Goal: Task Accomplishment & Management: Manage account settings

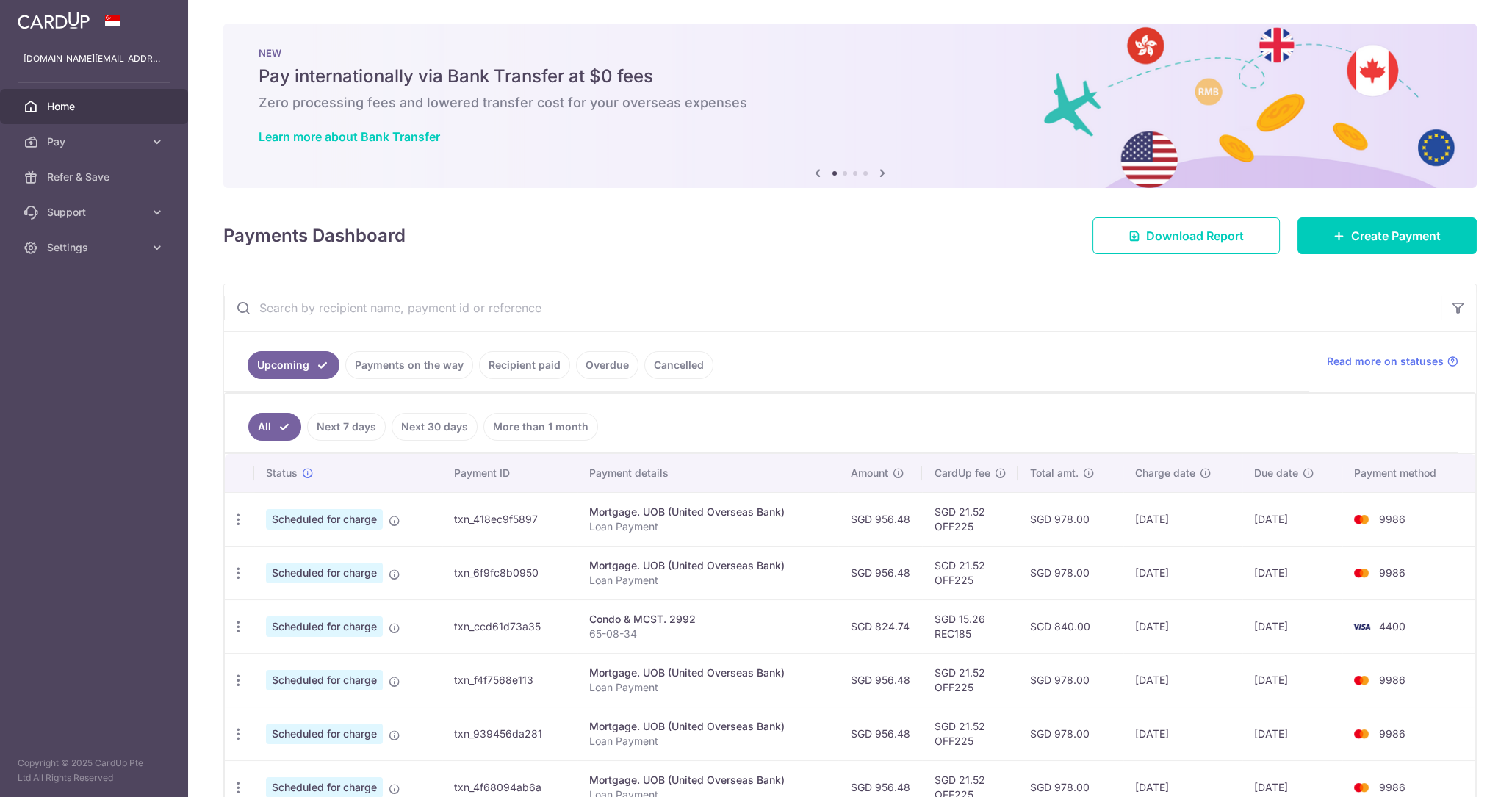
scroll to position [305, 0]
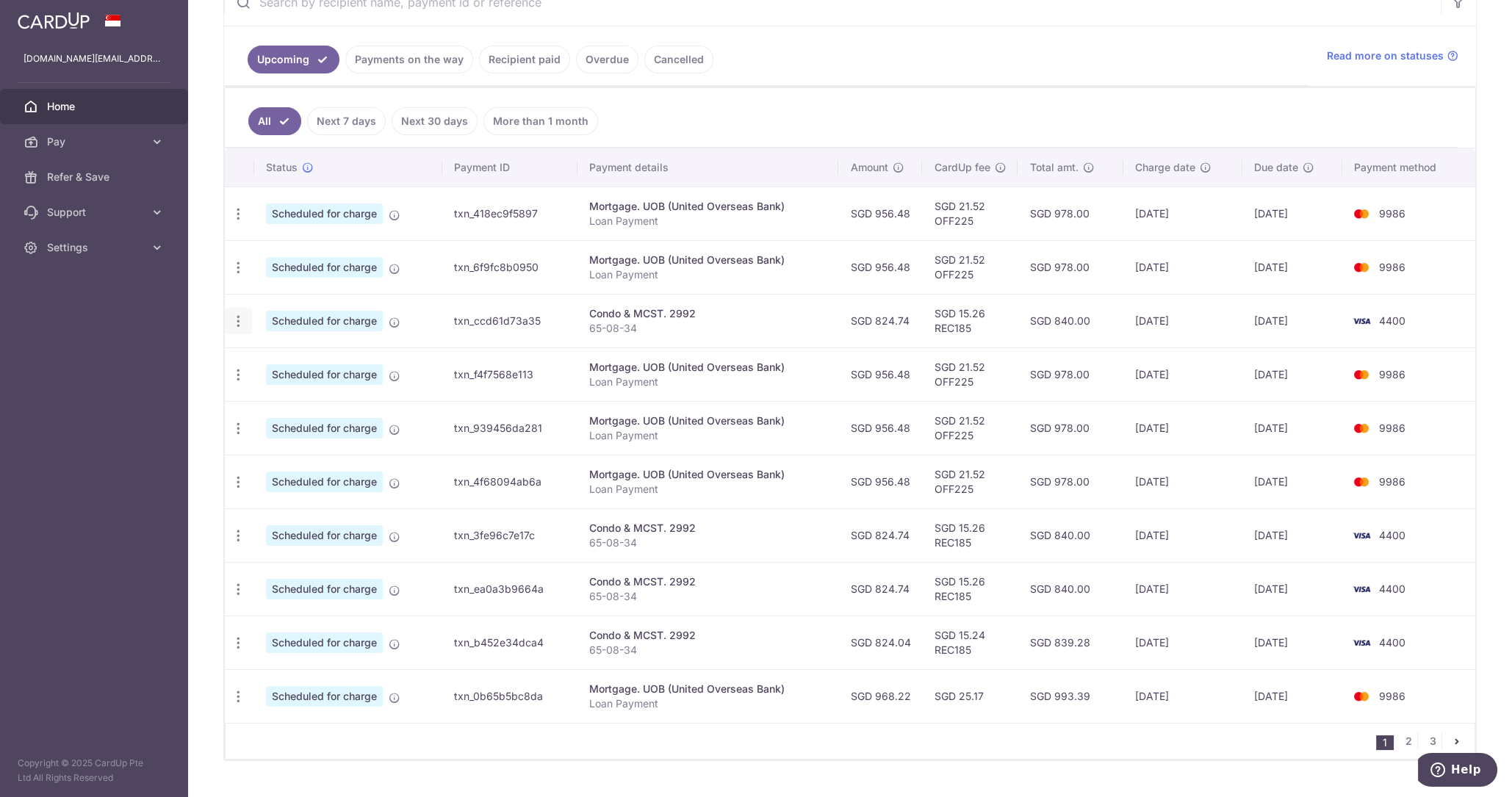
click at [239, 319] on icon "button" at bounding box center [238, 321] width 16 height 16
click at [287, 356] on span "Update payment" at bounding box center [316, 361] width 100 height 18
radio input "true"
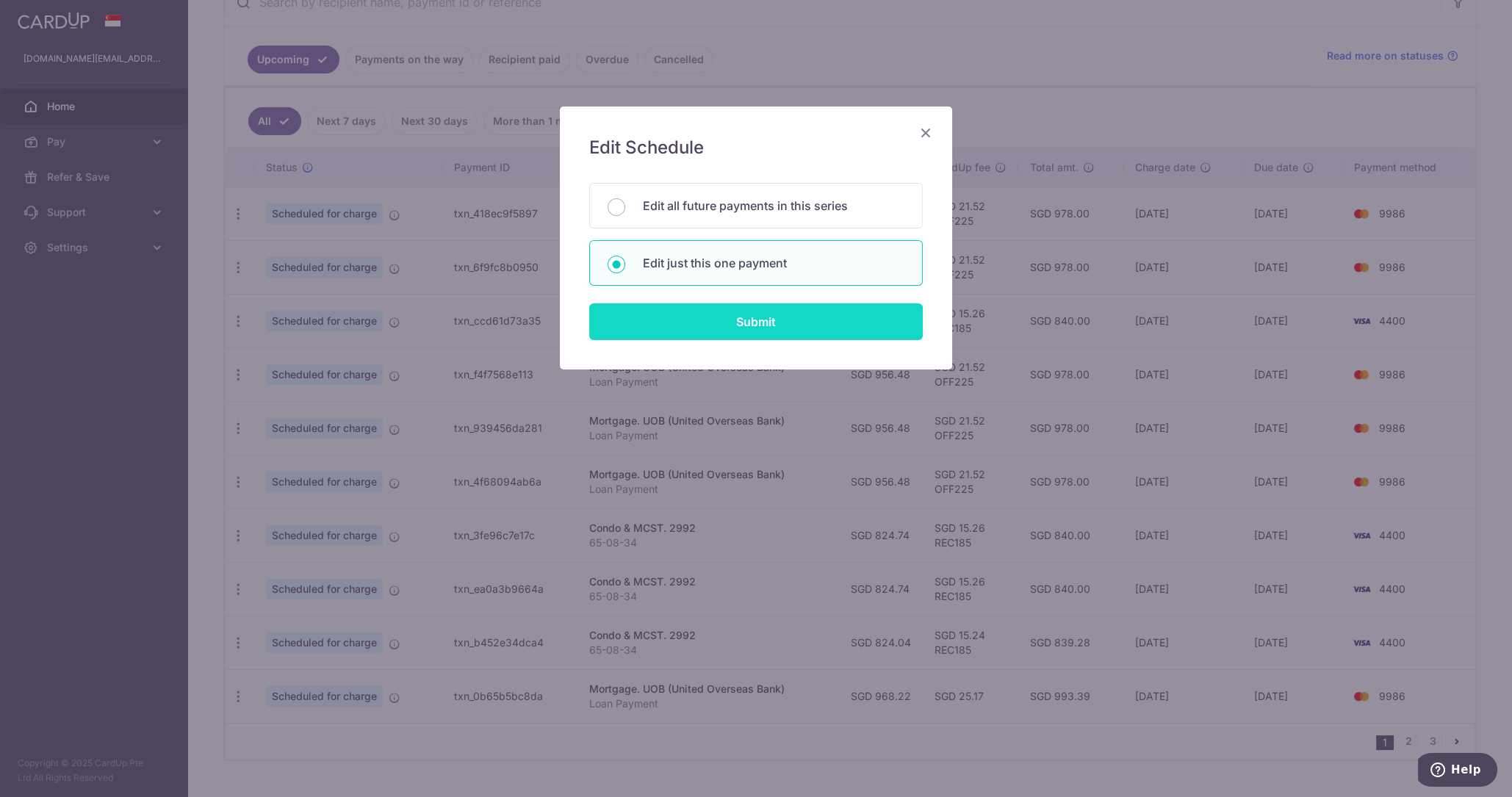
click at [691, 319] on input "Submit" at bounding box center [756, 322] width 333 height 37
radio input "true"
type input "824.74"
type input "15/10/2025"
type input "65-08-34"
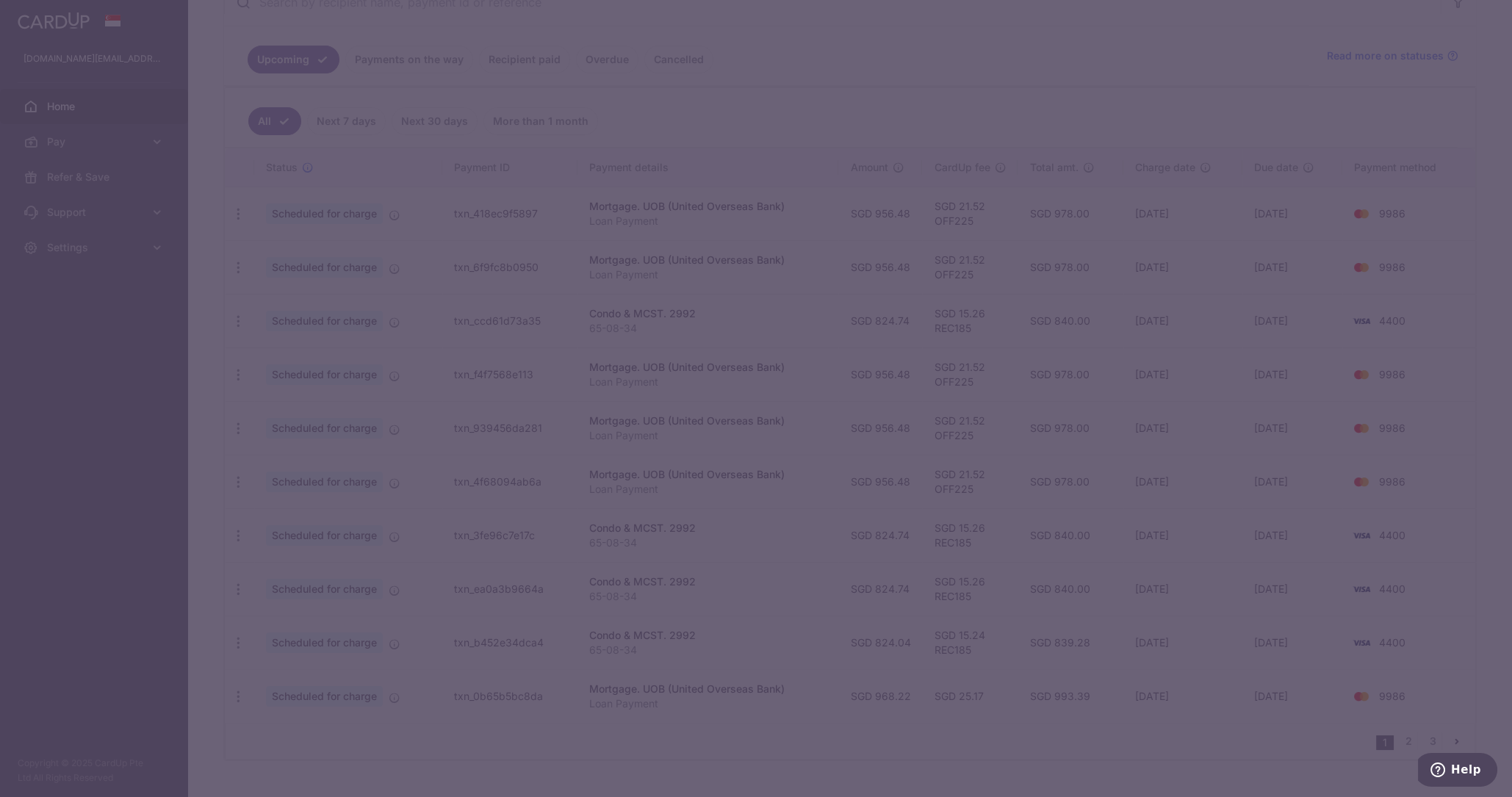
type input "REC185"
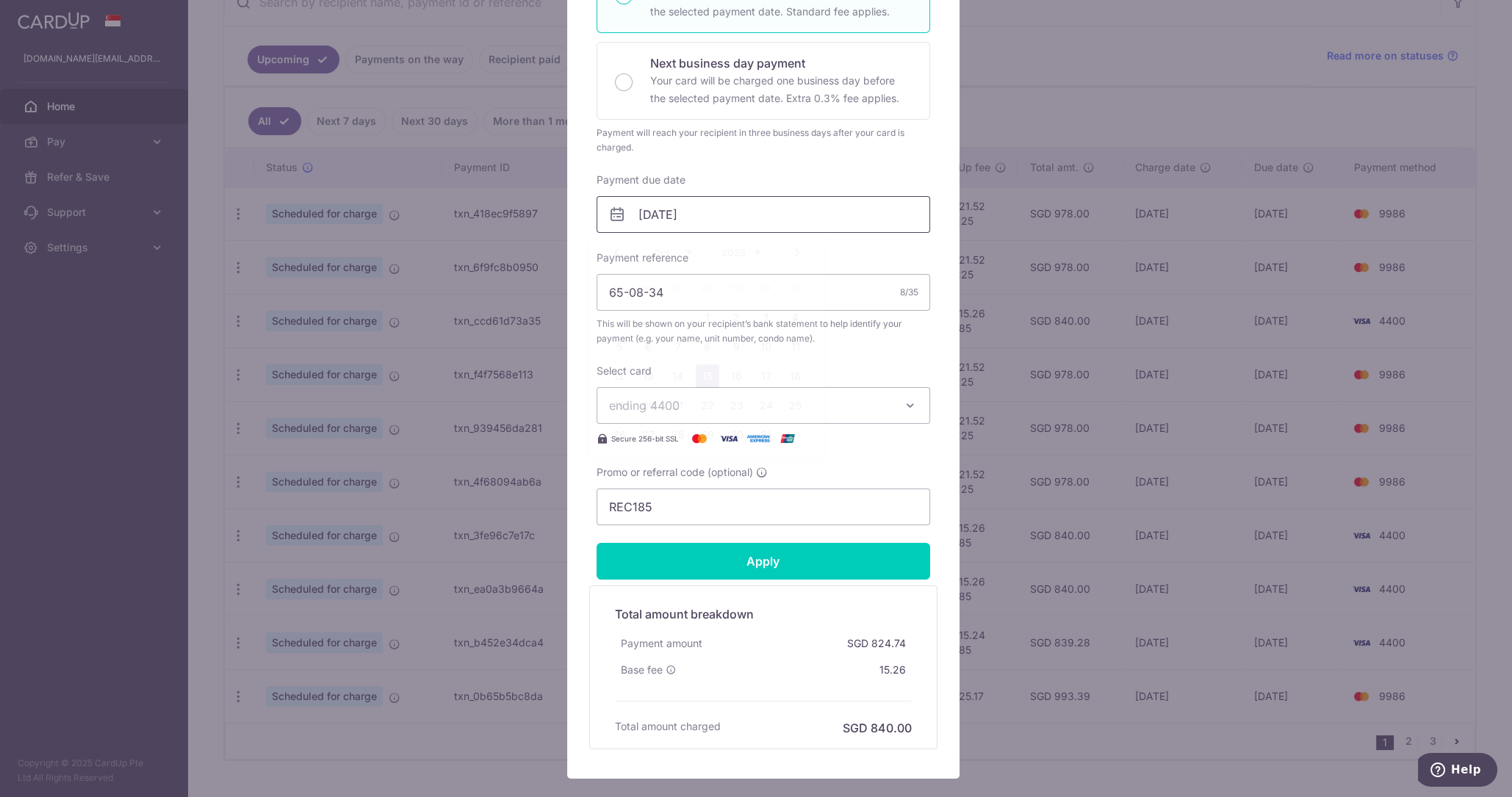
click at [756, 207] on input "15/10/2025" at bounding box center [763, 215] width 333 height 37
click at [705, 409] on link "22" at bounding box center [707, 405] width 23 height 23
type input "22/10/2025"
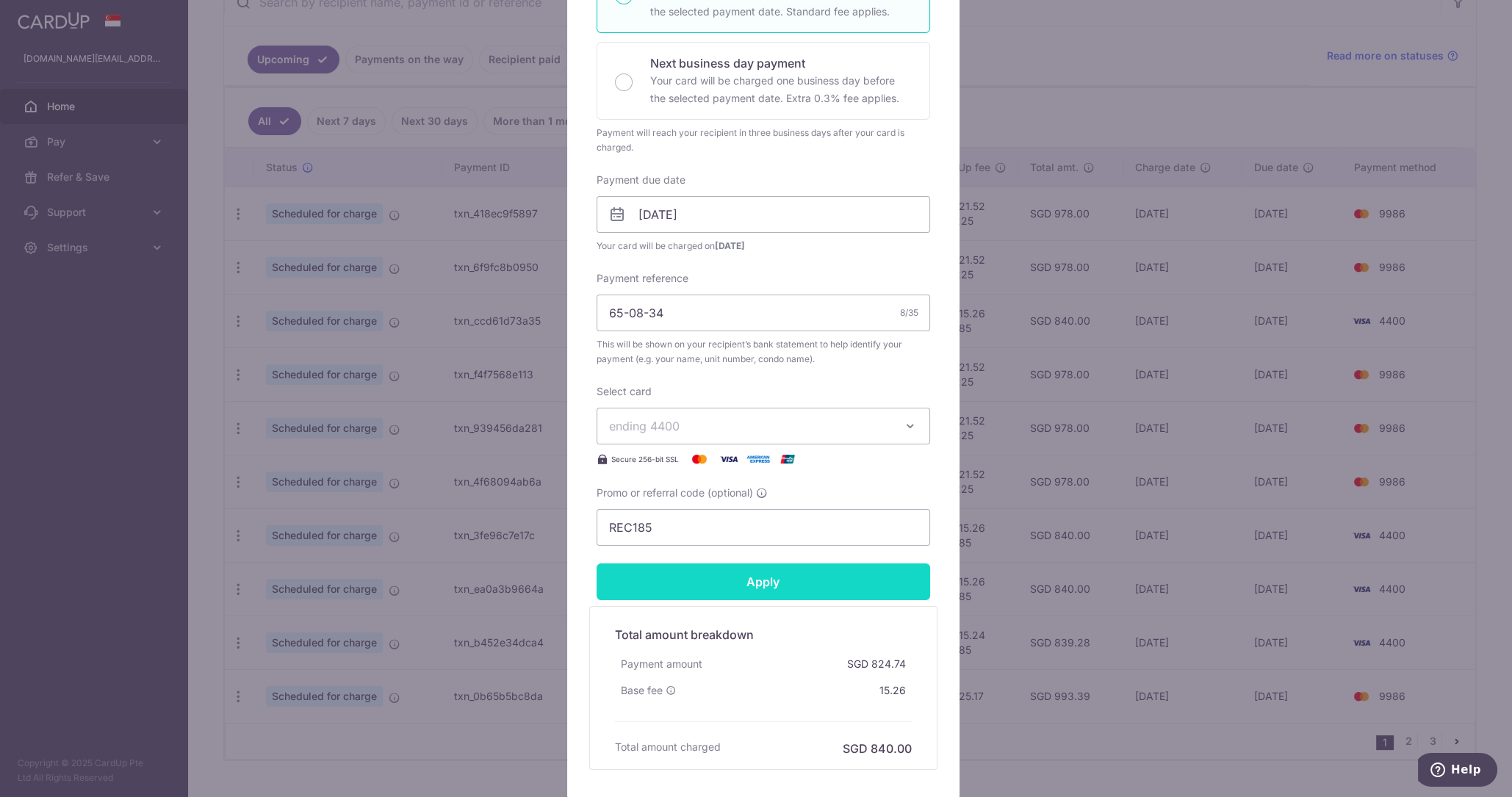
click at [773, 575] on input "Apply" at bounding box center [763, 582] width 333 height 37
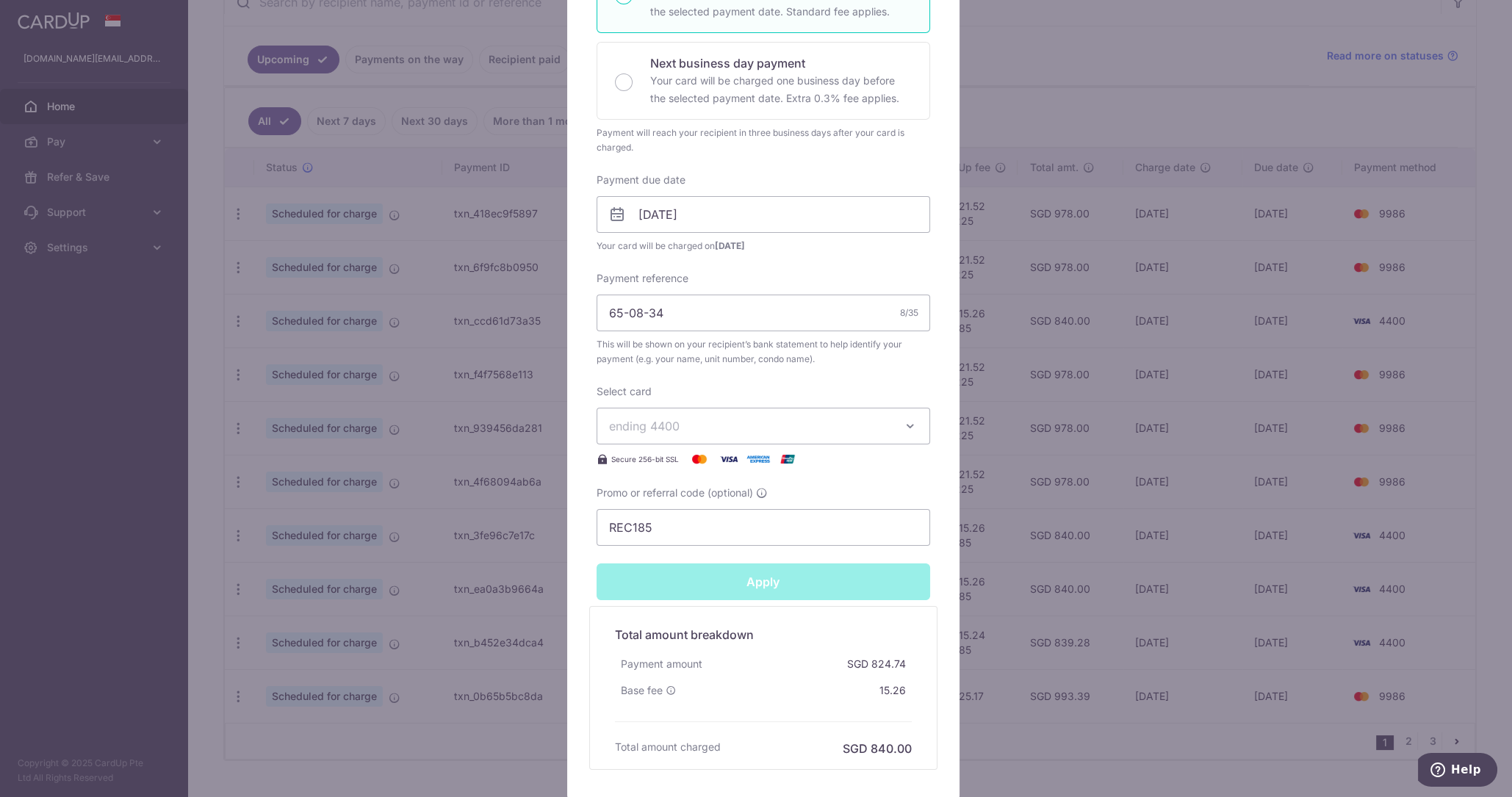
type input "Successfully Applied"
drag, startPoint x: 1053, startPoint y: 89, endPoint x: 1097, endPoint y: 92, distance: 44.1
click at [1054, 89] on div "Edit payment By clicking apply, you will make changes to all payments to 2992 s…" at bounding box center [756, 398] width 1512 height 797
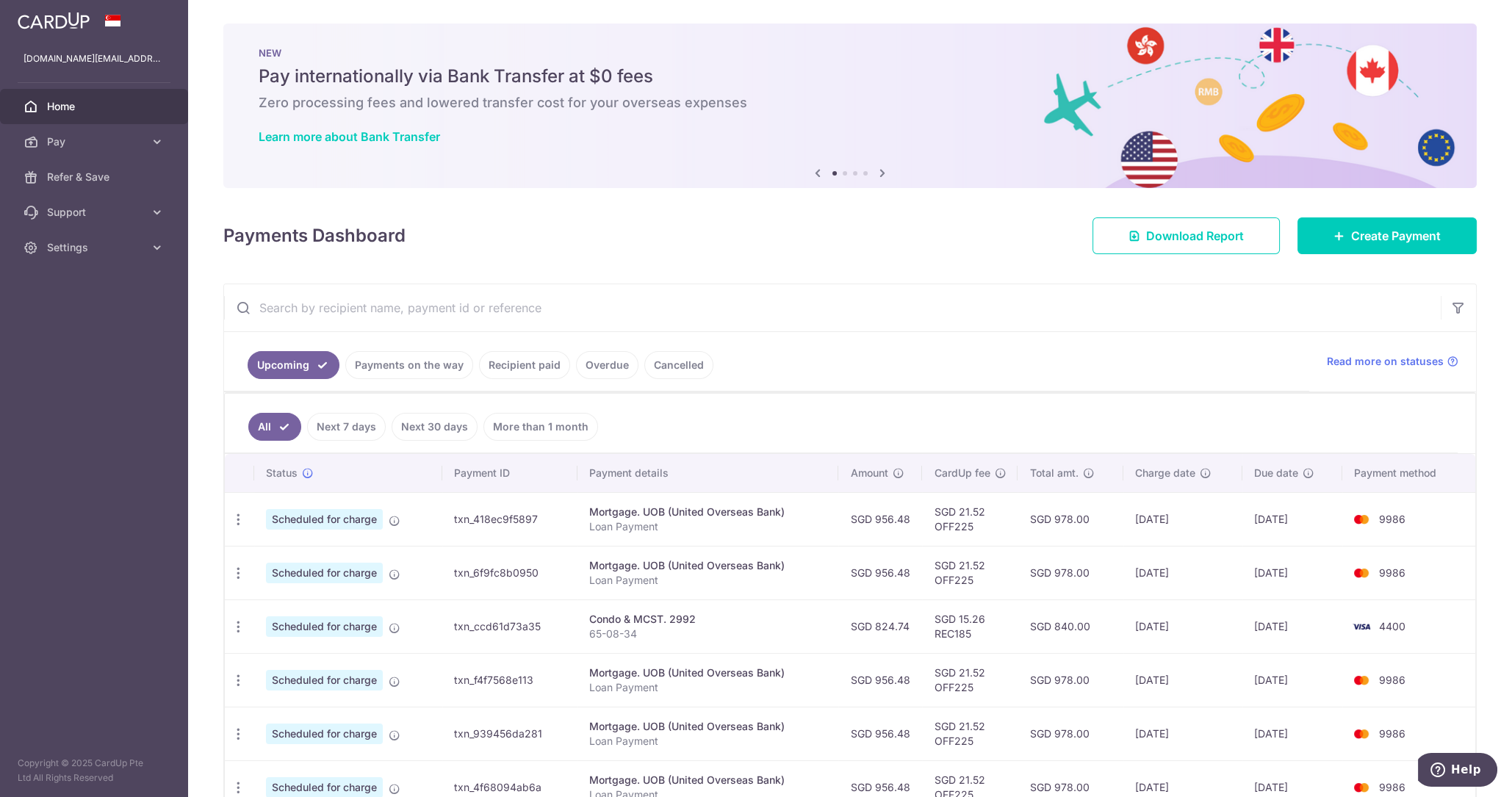
scroll to position [305, 0]
